Goal: Check status: Check status

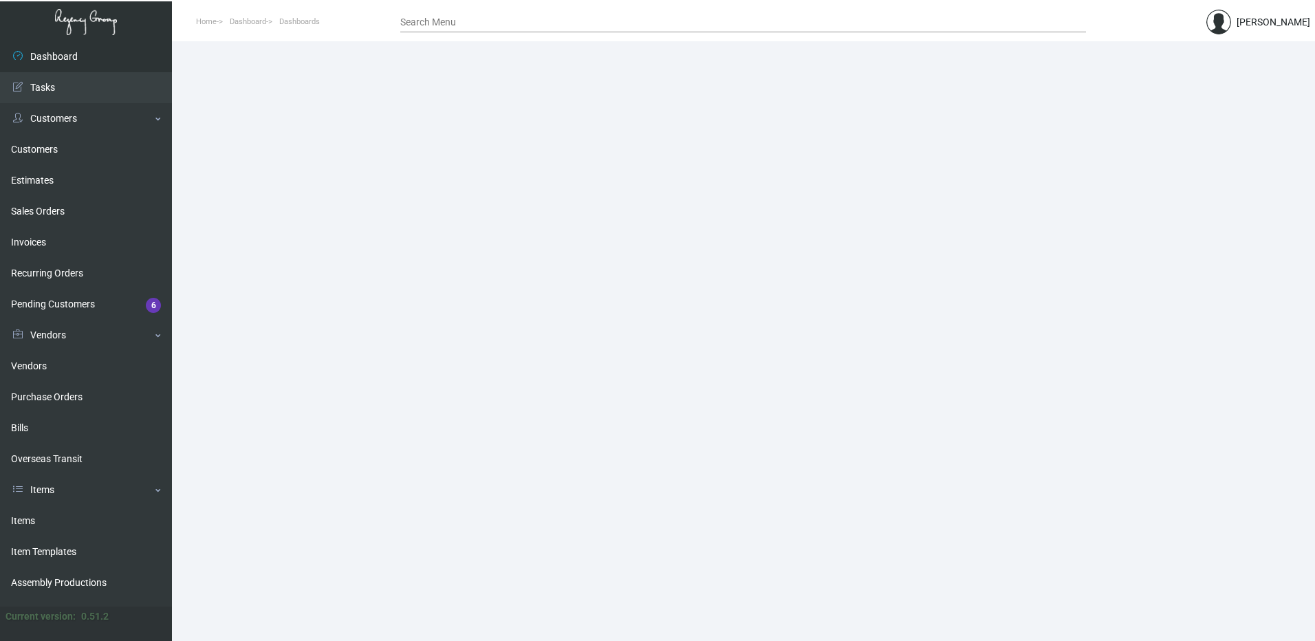
drag, startPoint x: 58, startPoint y: 391, endPoint x: 210, endPoint y: 380, distance: 152.5
click at [58, 391] on link "Purchase Orders" at bounding box center [86, 397] width 172 height 31
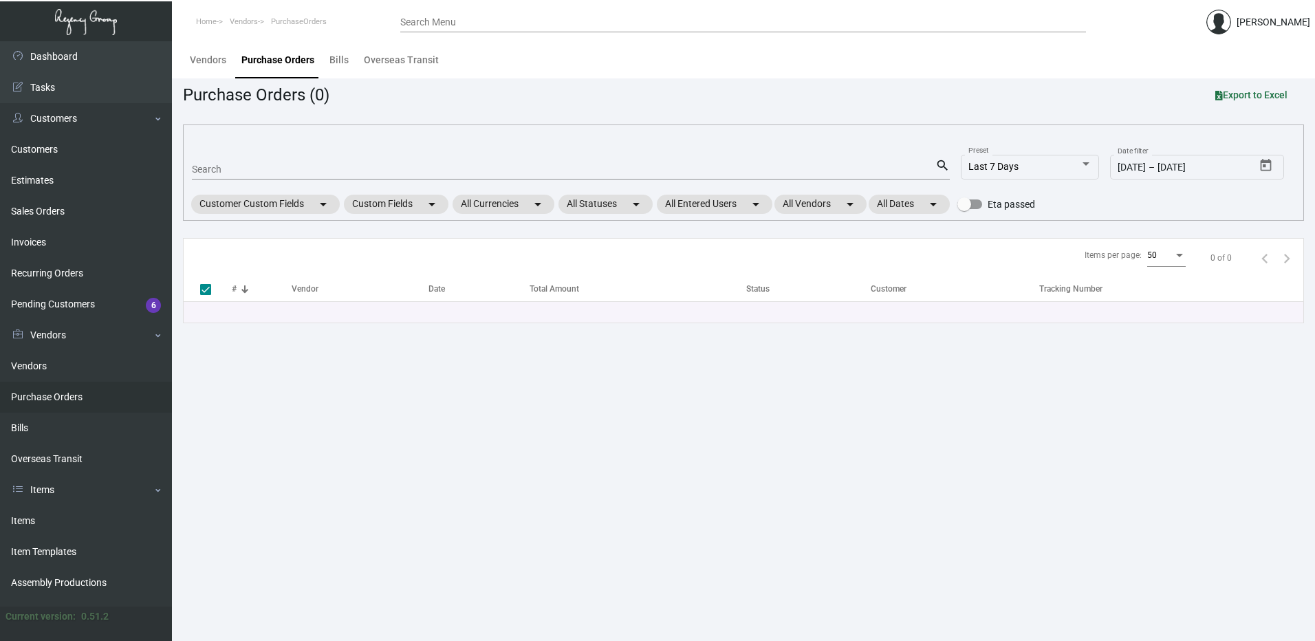
click at [250, 161] on div "Search" at bounding box center [564, 168] width 744 height 21
click at [245, 169] on input "Search" at bounding box center [564, 169] width 744 height 11
paste input "102344"
type input "102344"
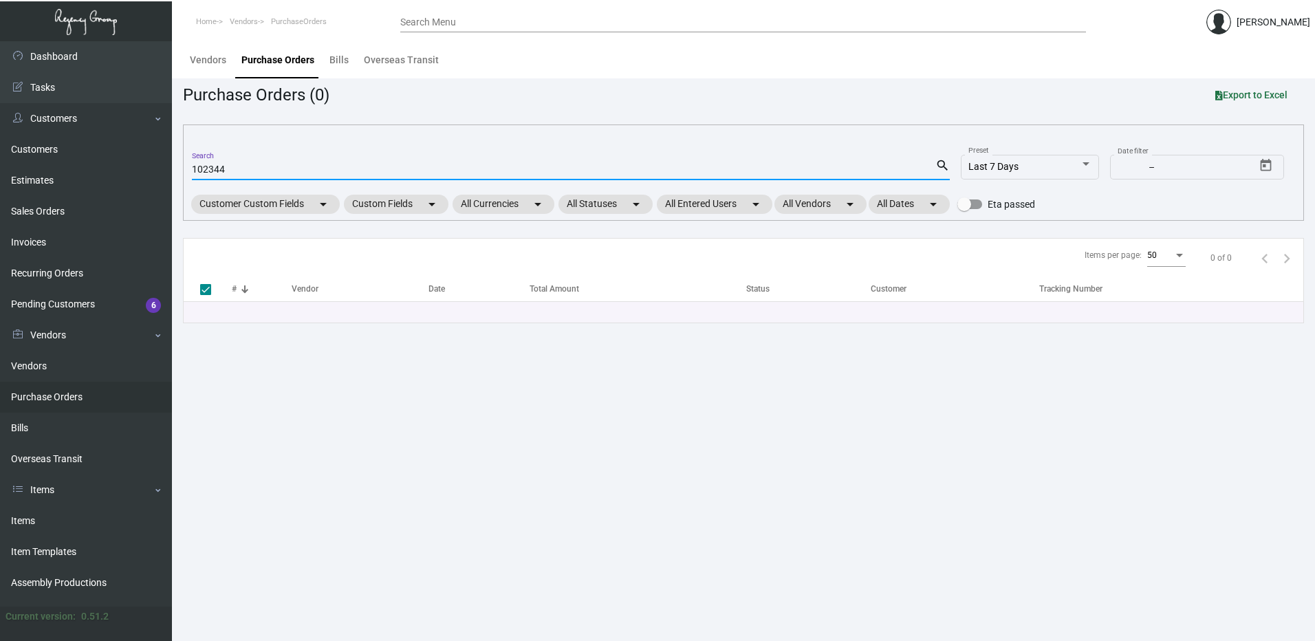
checkbox input "false"
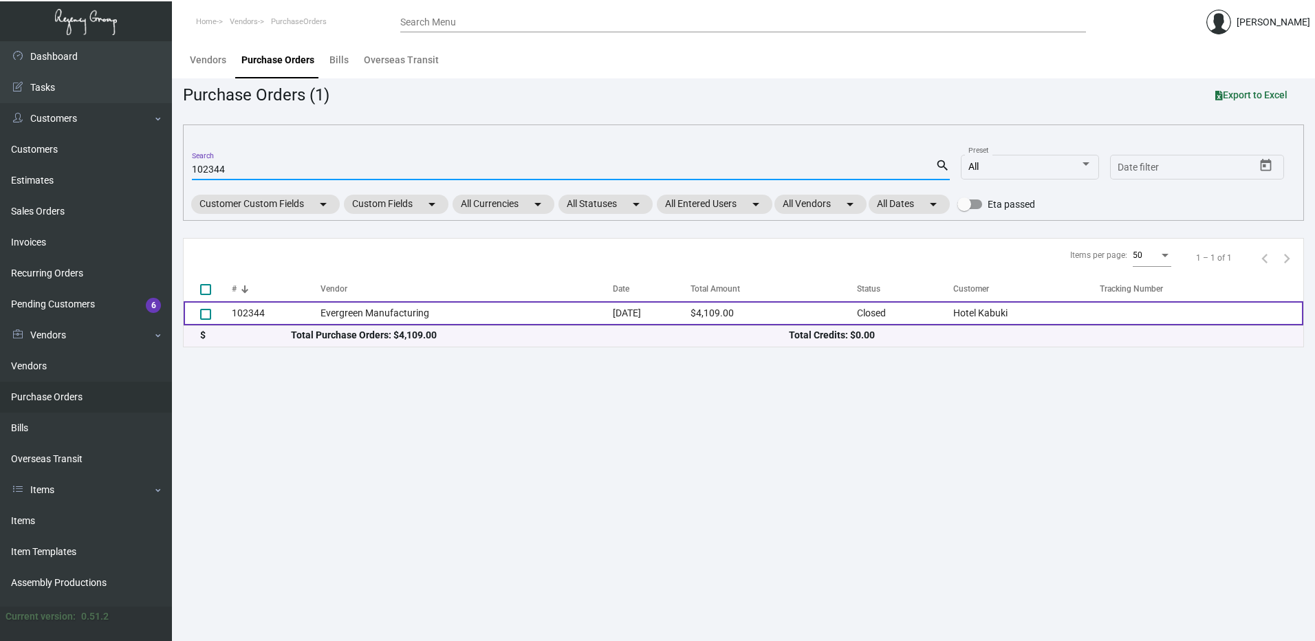
click at [351, 308] on td "Evergreen Manufacturing" at bounding box center [467, 313] width 292 height 24
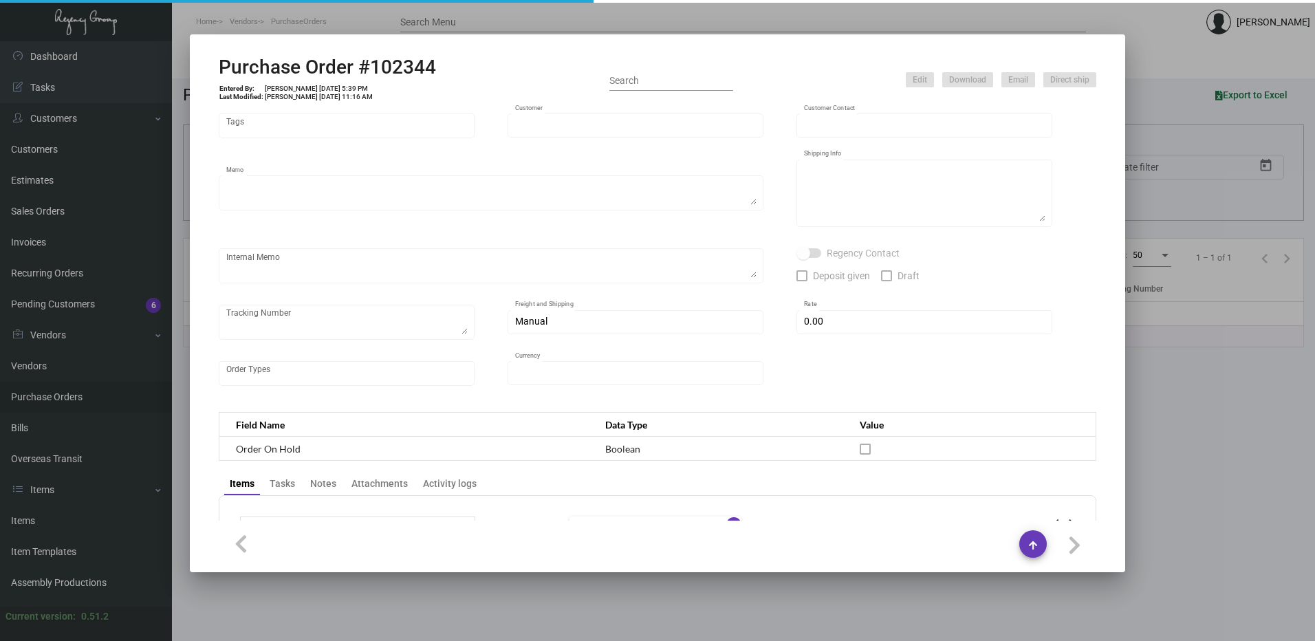
type input "Evergreen Manufacturing"
type input "[PERSON_NAME]"
type input "102344"
type input "[DATE]"
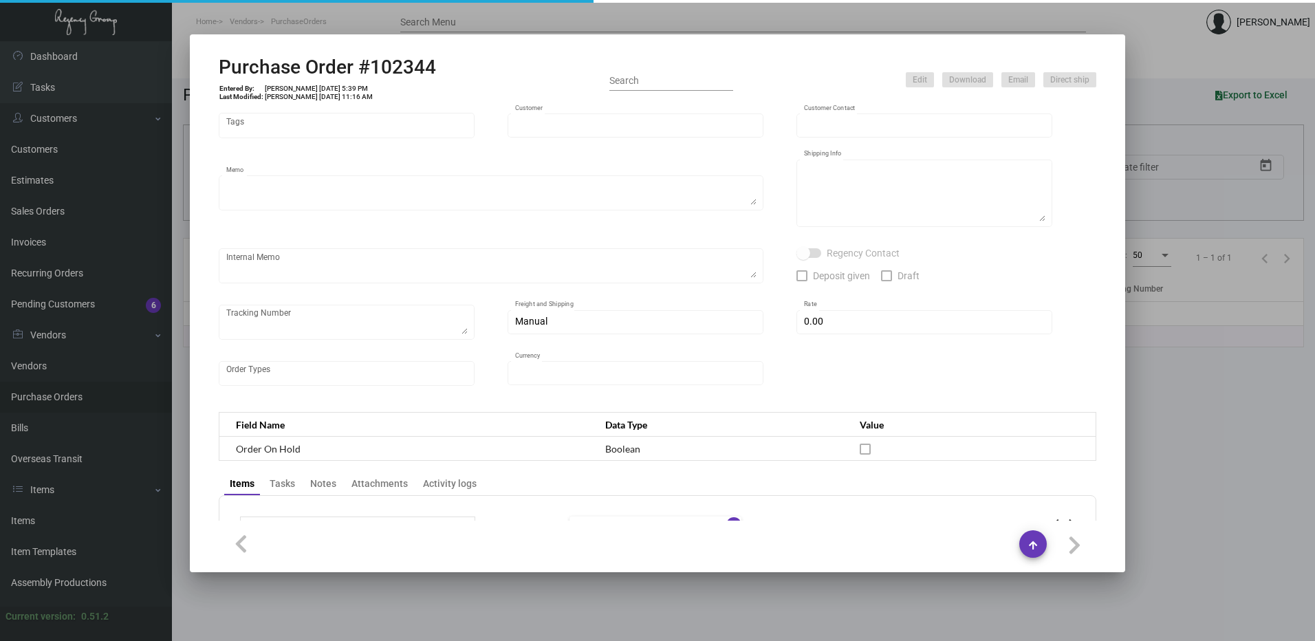
type input "Hotel Kabuki"
type input "[PERSON_NAME]"
type textarea "Quote0823-013-D"
type textarea "Hotel Kabuki - [GEOGRAPHIC_DATA][PERSON_NAME] [STREET_ADDRESS]"
type input "$ 0.00"
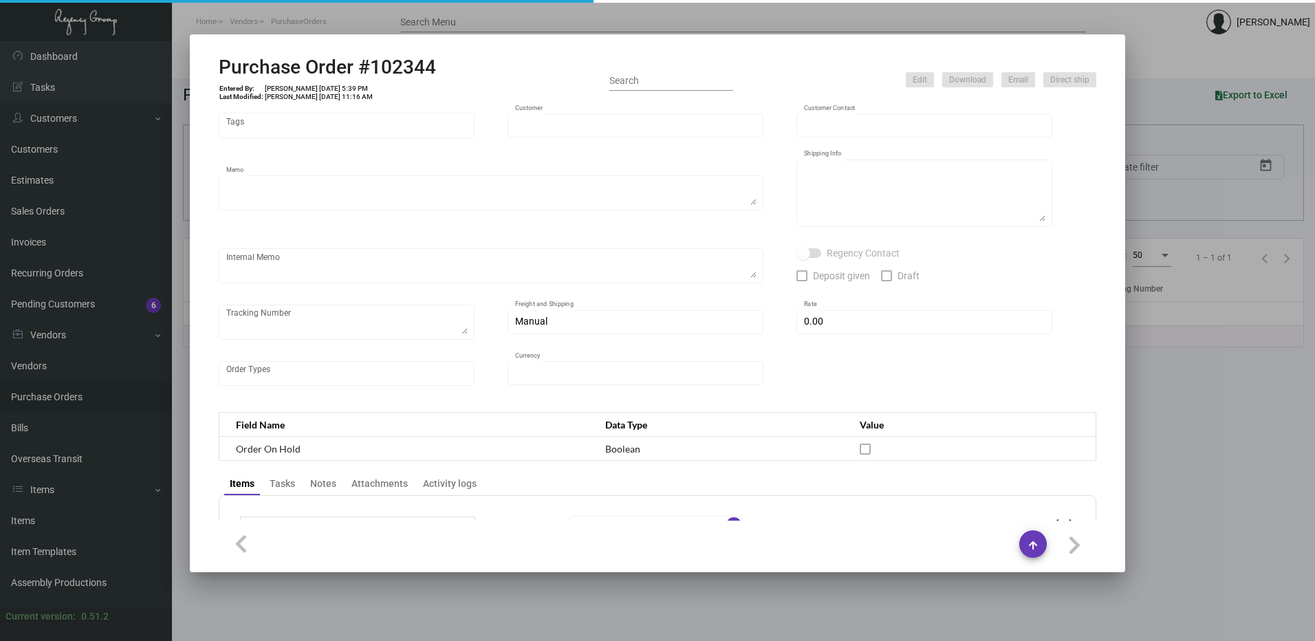
type input "United States Dollar $"
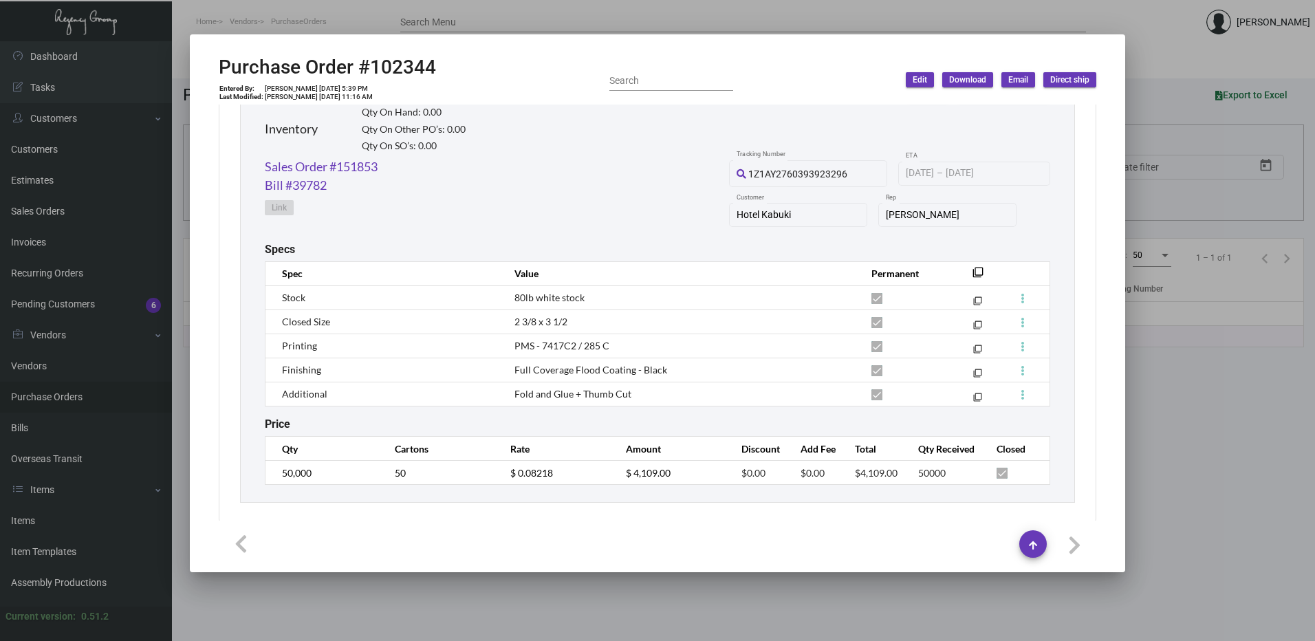
scroll to position [692, 0]
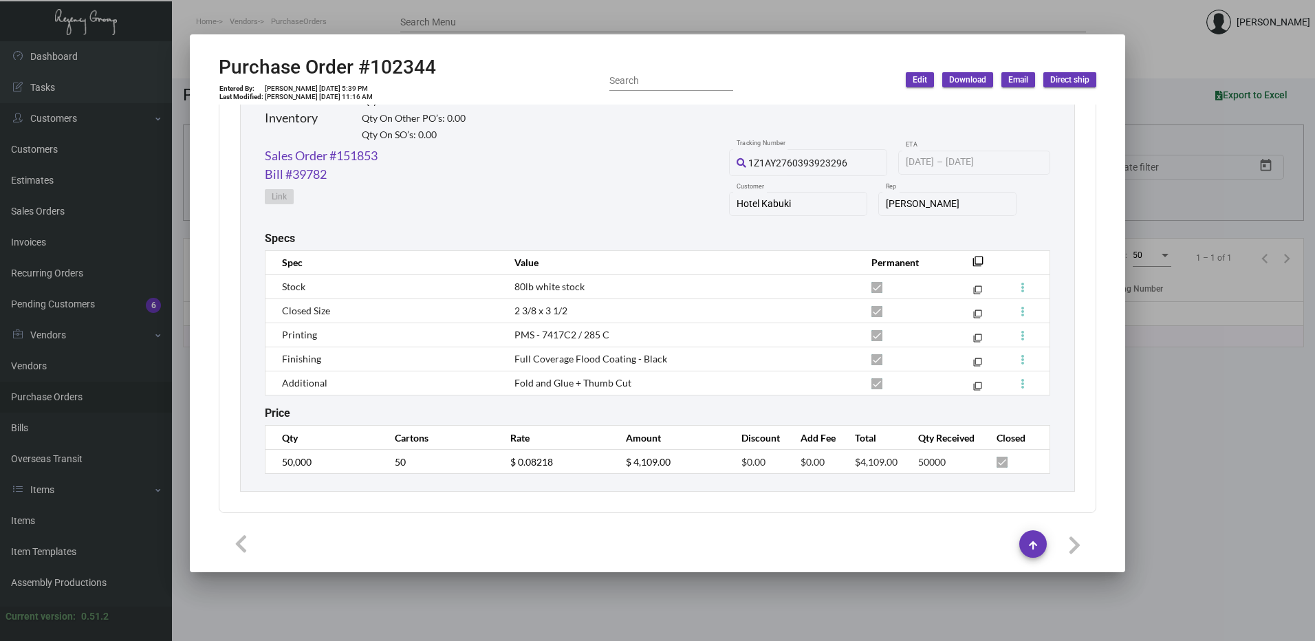
click at [572, 45] on mat-dialog-container "Purchase Order #102344 Entered By: [PERSON_NAME] [DATE] 5:39 PM Last Modified: …" at bounding box center [657, 303] width 935 height 538
click at [671, 56] on div "Purchase Order #102344 Entered By: [PERSON_NAME] [DATE] 5:39 PM Last Modified: …" at bounding box center [658, 80] width 878 height 49
drag, startPoint x: 435, startPoint y: 66, endPoint x: 373, endPoint y: 72, distance: 62.2
click at [373, 72] on div "Purchase Order #102344 Entered By: [PERSON_NAME] [DATE] 5:39 PM Last Modified: …" at bounding box center [658, 80] width 878 height 49
copy h2 "102344"
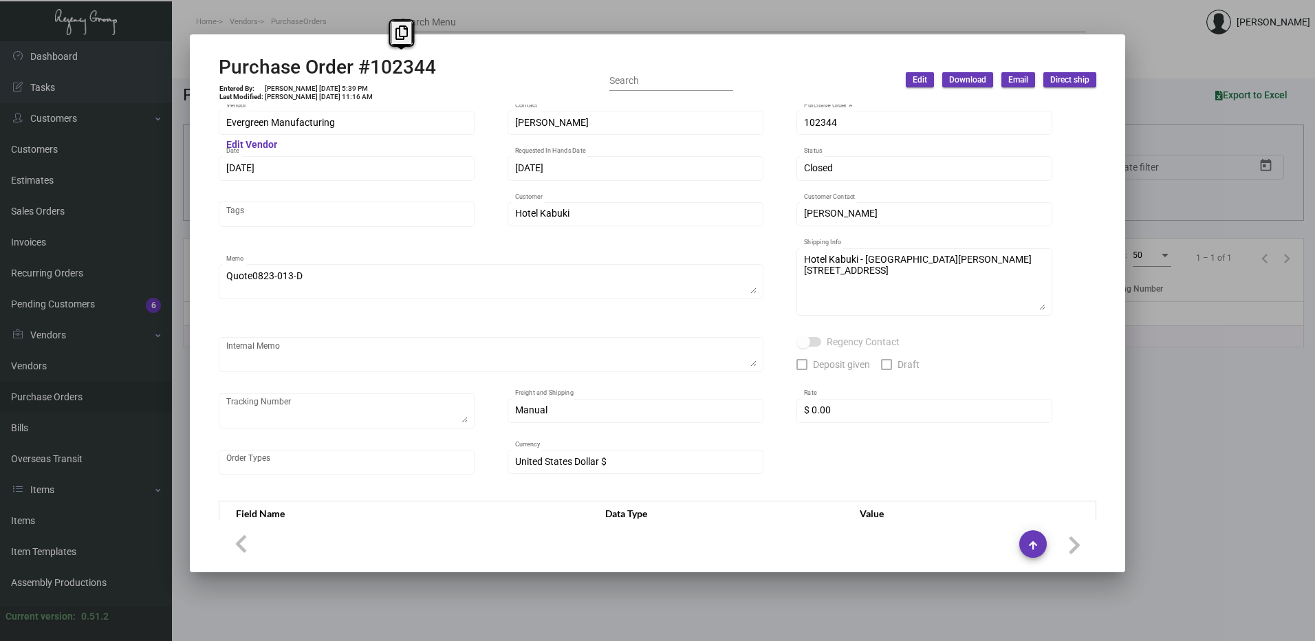
scroll to position [0, 0]
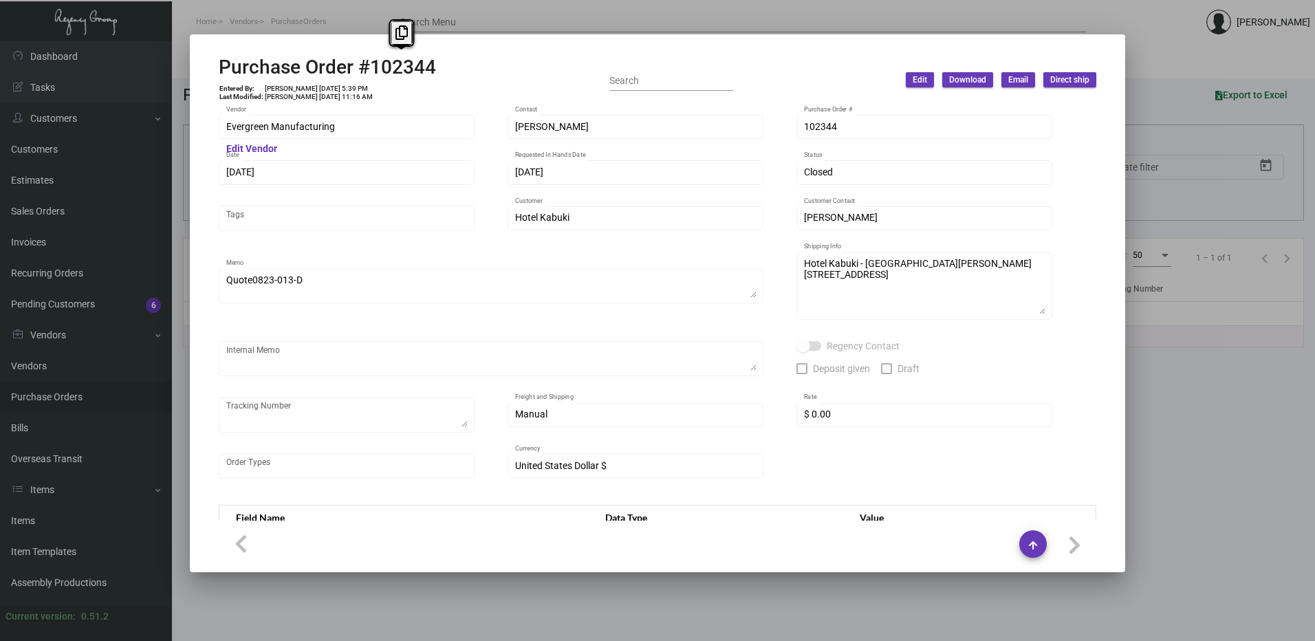
click at [106, 20] on div at bounding box center [657, 320] width 1315 height 641
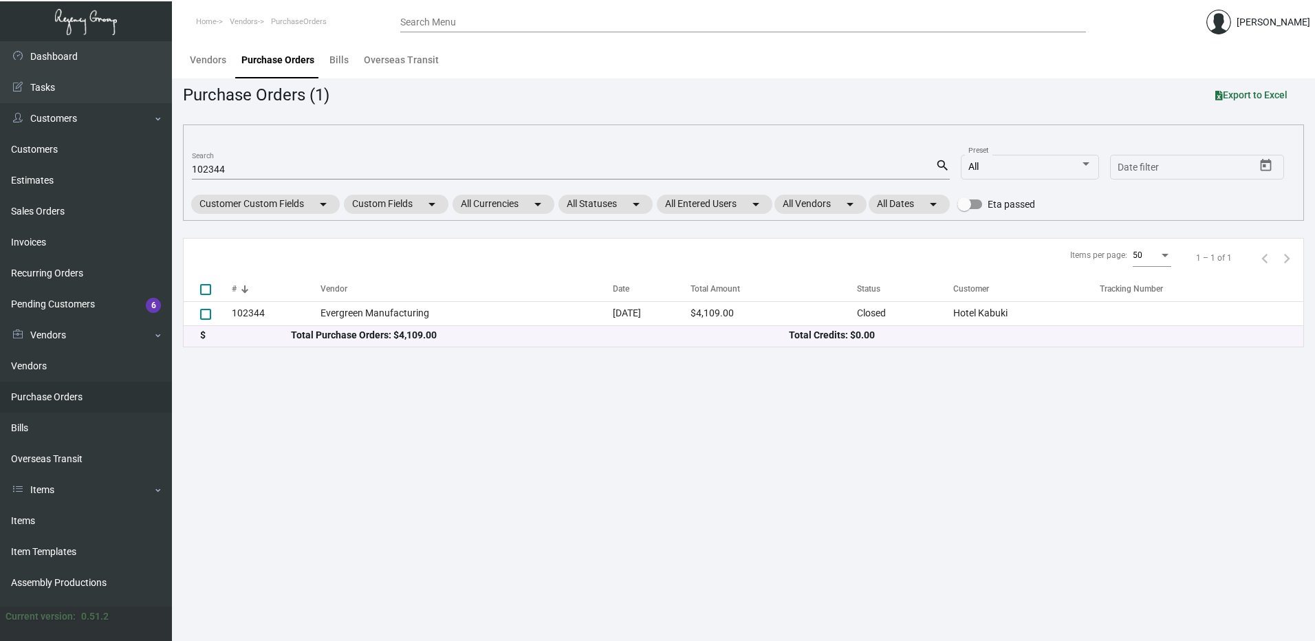
click at [102, 19] on link at bounding box center [86, 21] width 172 height 41
